Goal: Check status: Check status

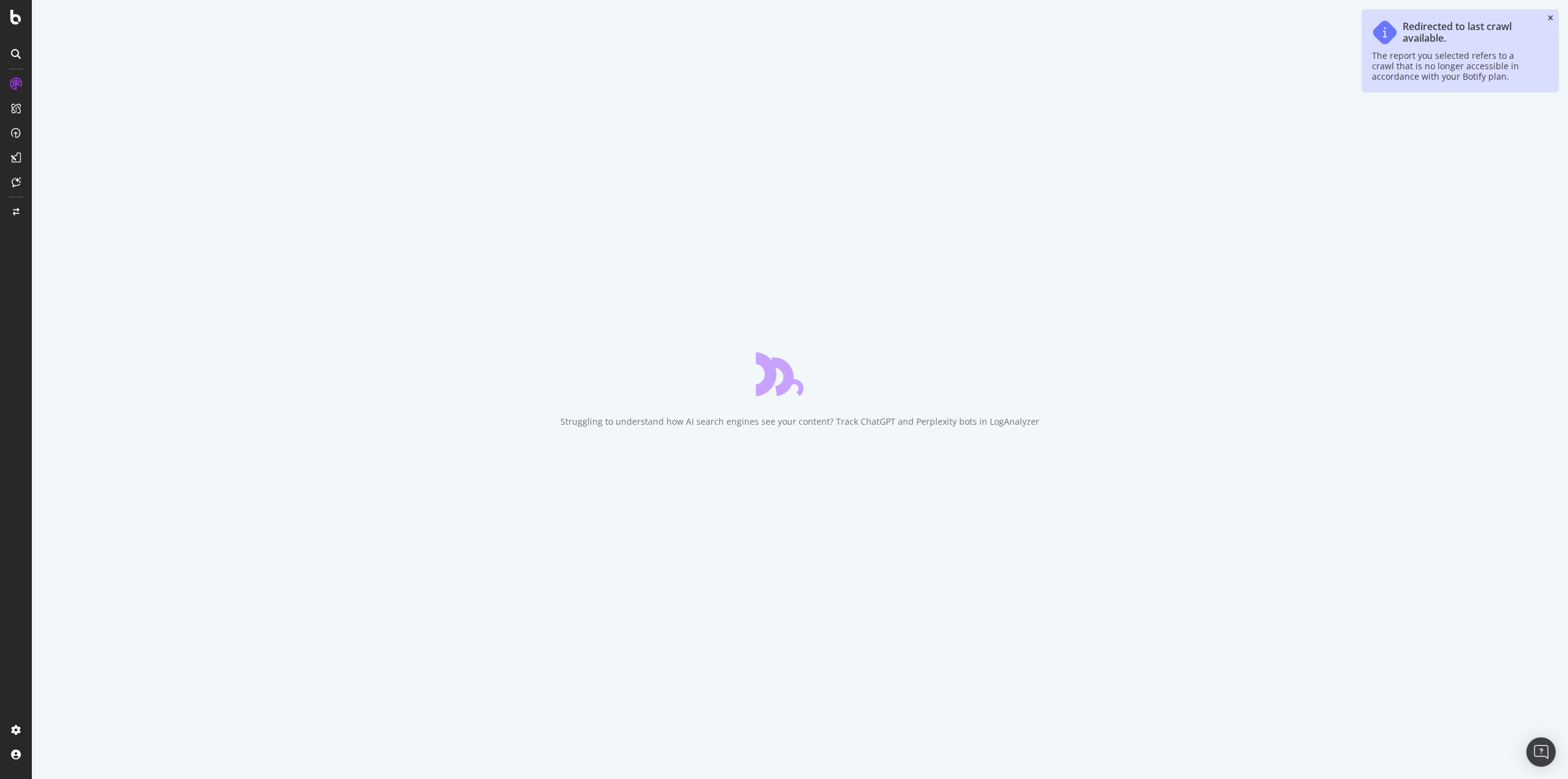
click at [1550, 16] on icon "close toast" at bounding box center [1550, 18] width 6 height 7
